Goal: Check status

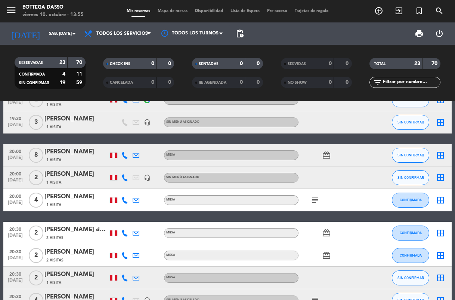
scroll to position [56, 0]
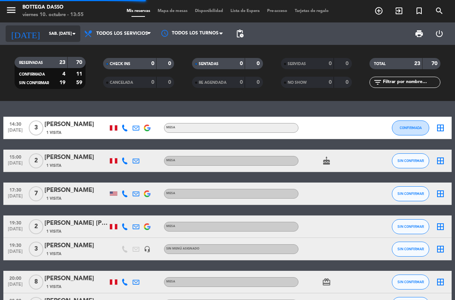
click at [73, 32] on icon "arrow_drop_down" at bounding box center [73, 33] width 9 height 9
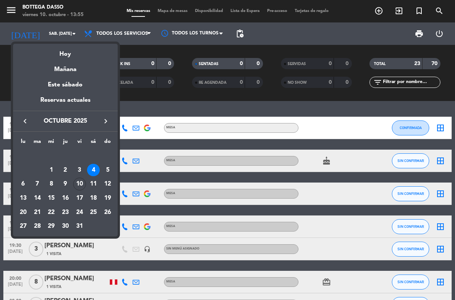
click at [305, 108] on div at bounding box center [227, 150] width 455 height 300
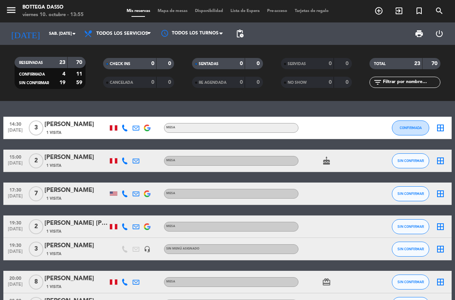
scroll to position [463, 0]
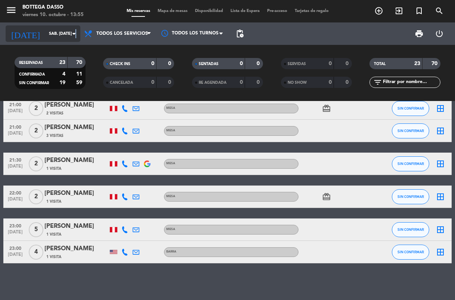
click at [75, 34] on icon "arrow_drop_down" at bounding box center [73, 33] width 9 height 9
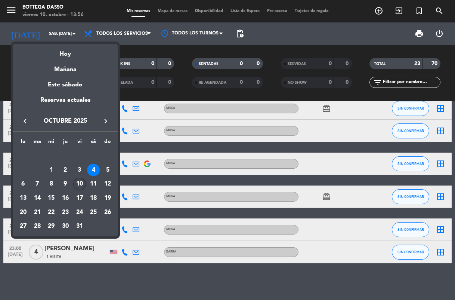
click at [81, 184] on div "10" at bounding box center [79, 183] width 13 height 13
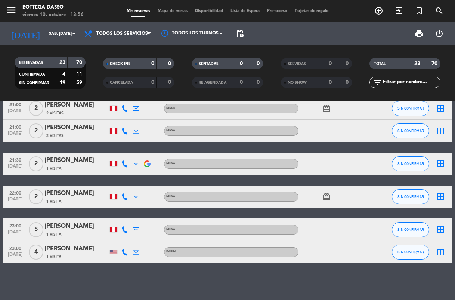
type input "vie. [DATE]"
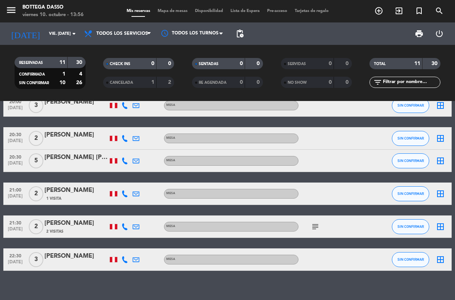
scroll to position [163, 0]
